Goal: Task Accomplishment & Management: Complete application form

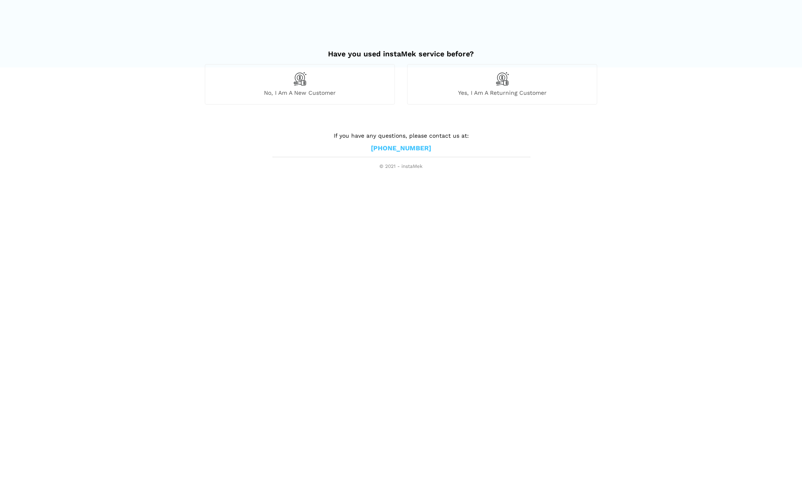
click at [327, 78] on div "No, I am a new customer" at bounding box center [300, 84] width 190 height 40
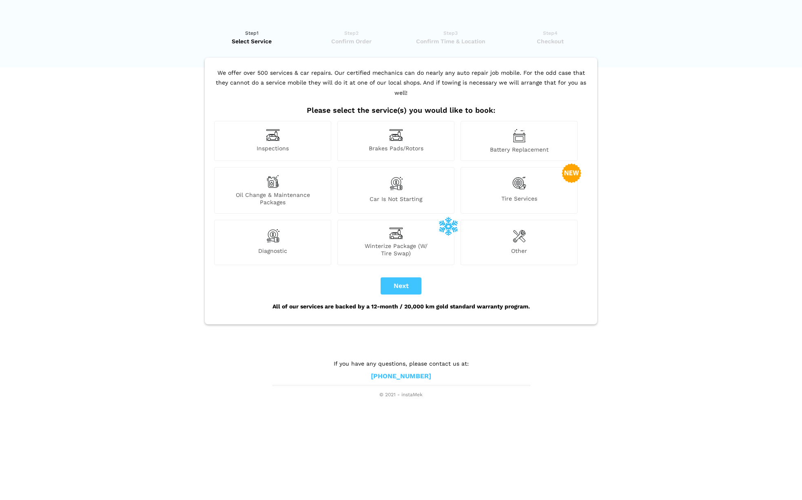
click at [269, 129] on img at bounding box center [273, 135] width 14 height 13
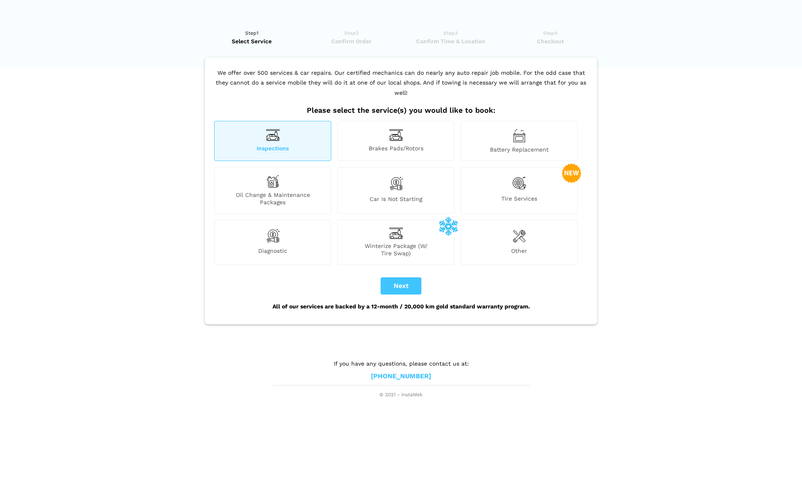
click at [394, 277] on button "Next" at bounding box center [401, 285] width 41 height 17
checkbox input "true"
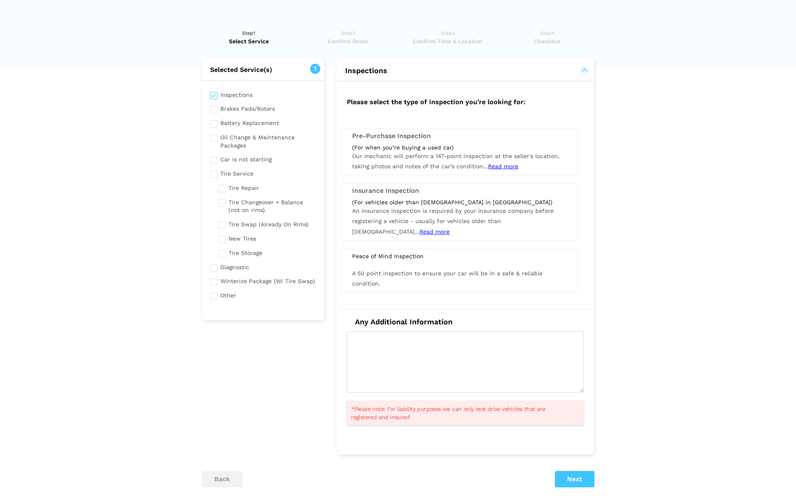
click at [512, 166] on span "Read more" at bounding box center [503, 166] width 30 height 7
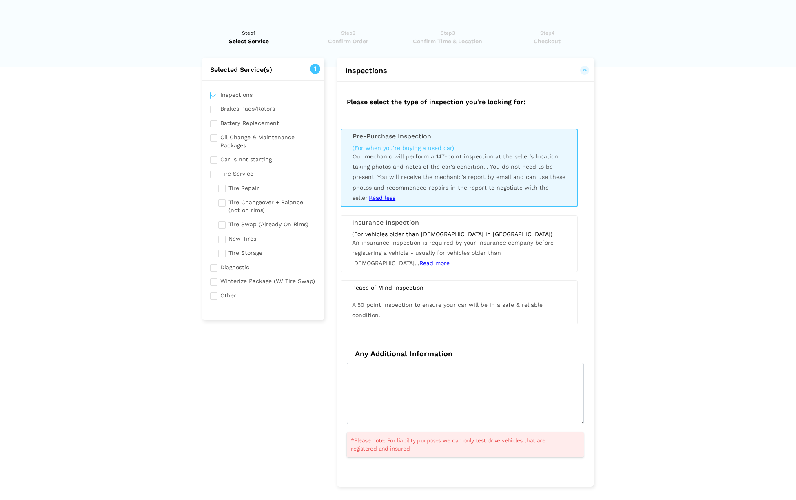
click at [396, 168] on span "Our mechanic will perform a 147-point inspection at the seller's location, taki…" at bounding box center [459, 177] width 213 height 48
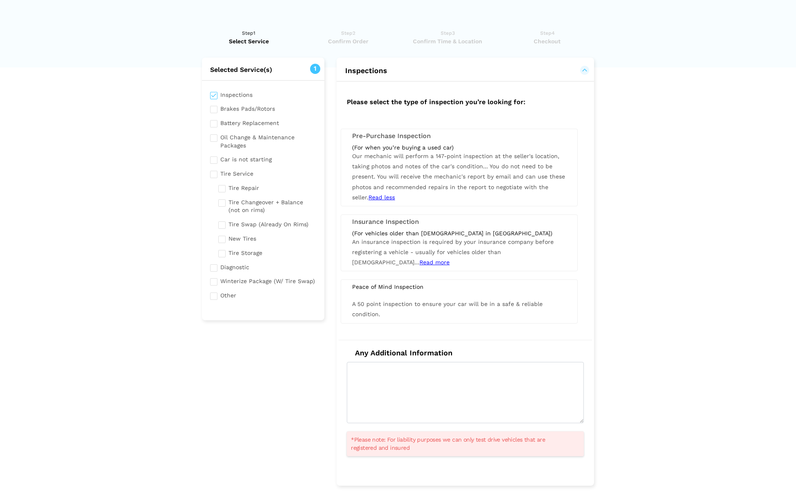
click at [396, 162] on span "Our mechanic will perform a 147-point inspection at the seller's location, taki…" at bounding box center [458, 177] width 213 height 48
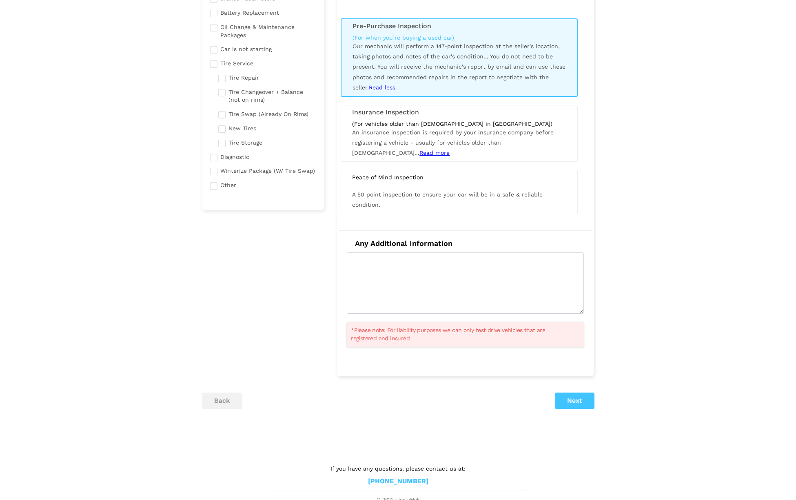
scroll to position [110, 0]
click at [566, 399] on button "Next" at bounding box center [575, 401] width 40 height 16
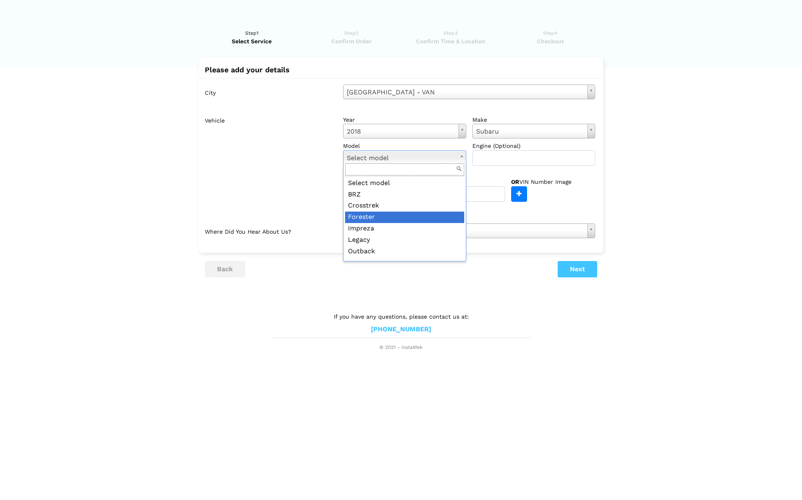
scroll to position [0, 0]
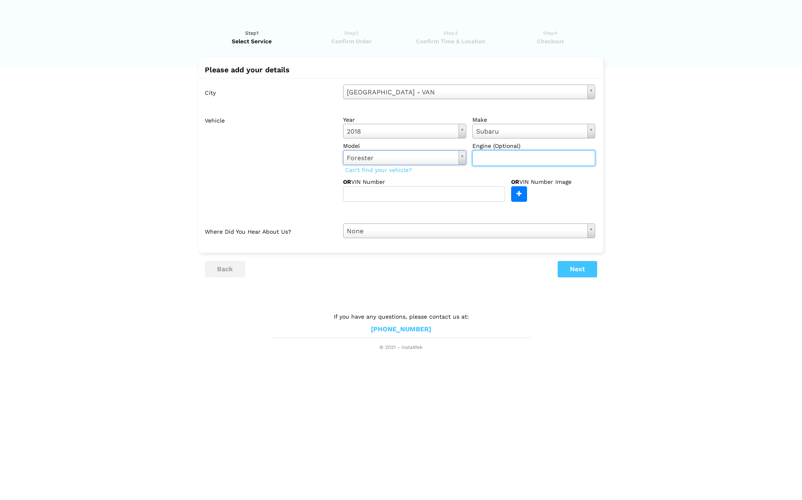
click at [493, 155] on input "text" at bounding box center [534, 158] width 123 height 16
type input "2.5L boxer"
click at [393, 189] on input "text" at bounding box center [424, 194] width 162 height 16
click at [356, 191] on input "text" at bounding box center [424, 194] width 162 height 16
paste input "[US_VEHICLE_IDENTIFICATION_NUMBER]"
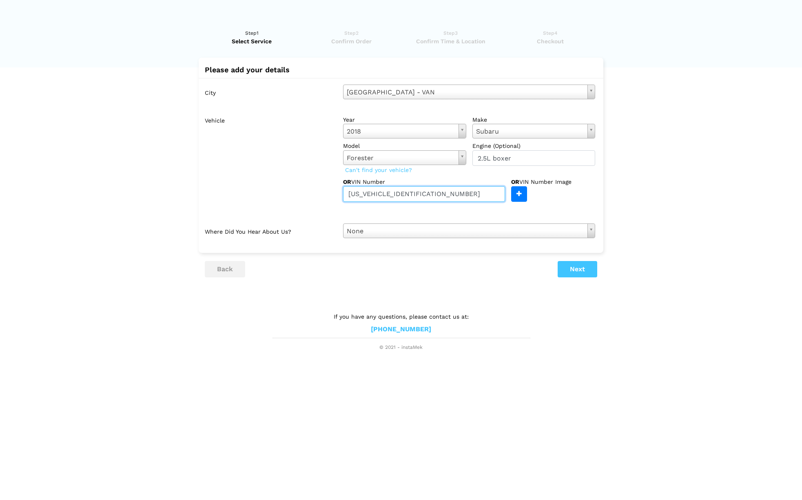
type input "[US_VEHICLE_IDENTIFICATION_NUMBER]"
click at [452, 213] on div at bounding box center [485, 212] width 231 height 9
click at [582, 266] on button "Next" at bounding box center [578, 269] width 40 height 16
